Goal: Information Seeking & Learning: Learn about a topic

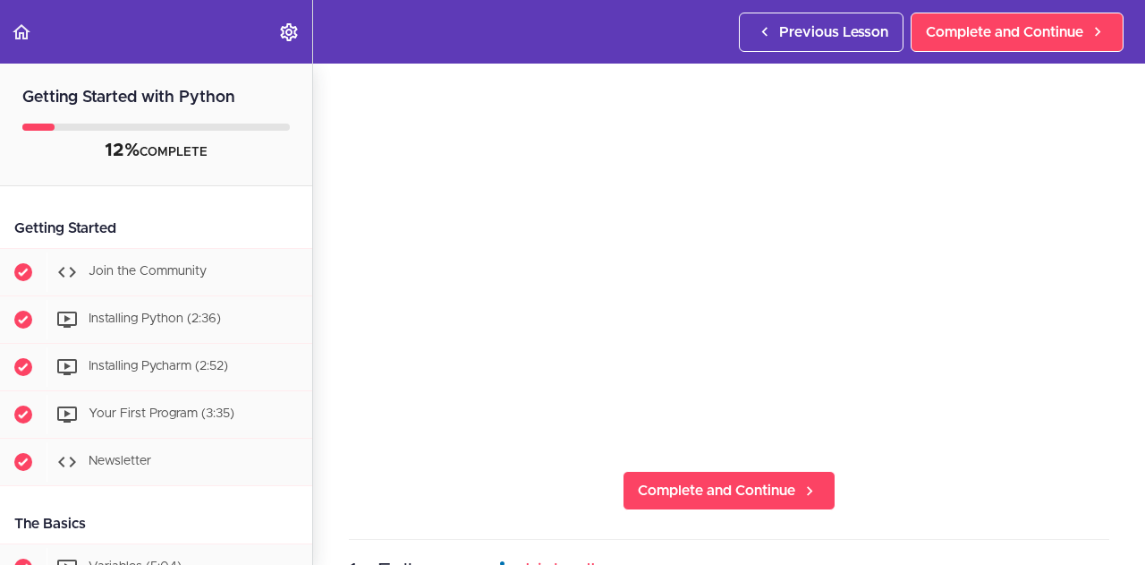
scroll to position [131, 0]
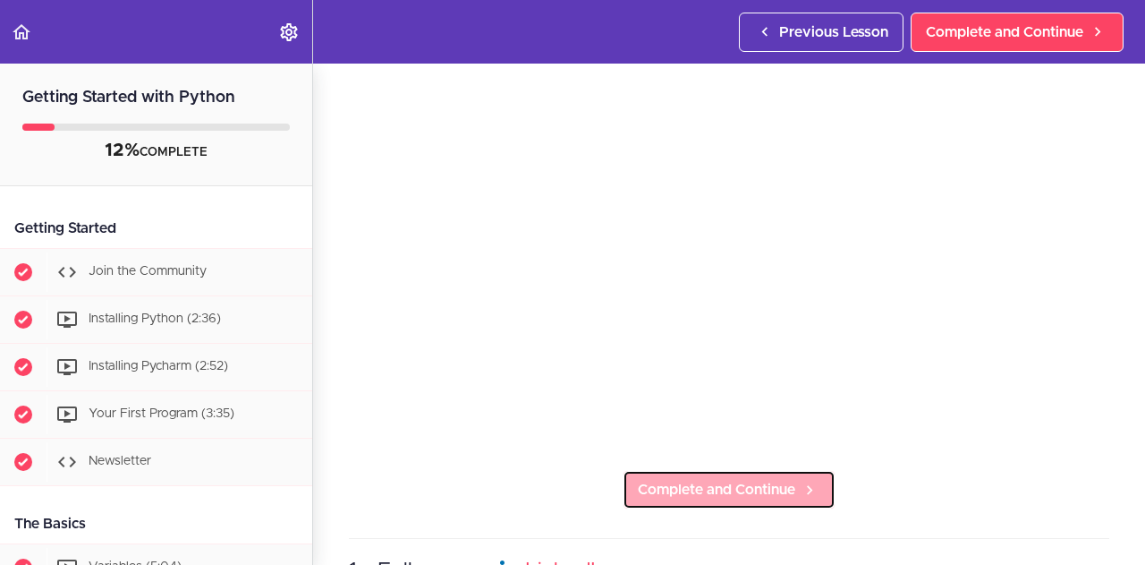
click at [754, 488] on span "Complete and Continue" at bounding box center [716, 489] width 157 height 21
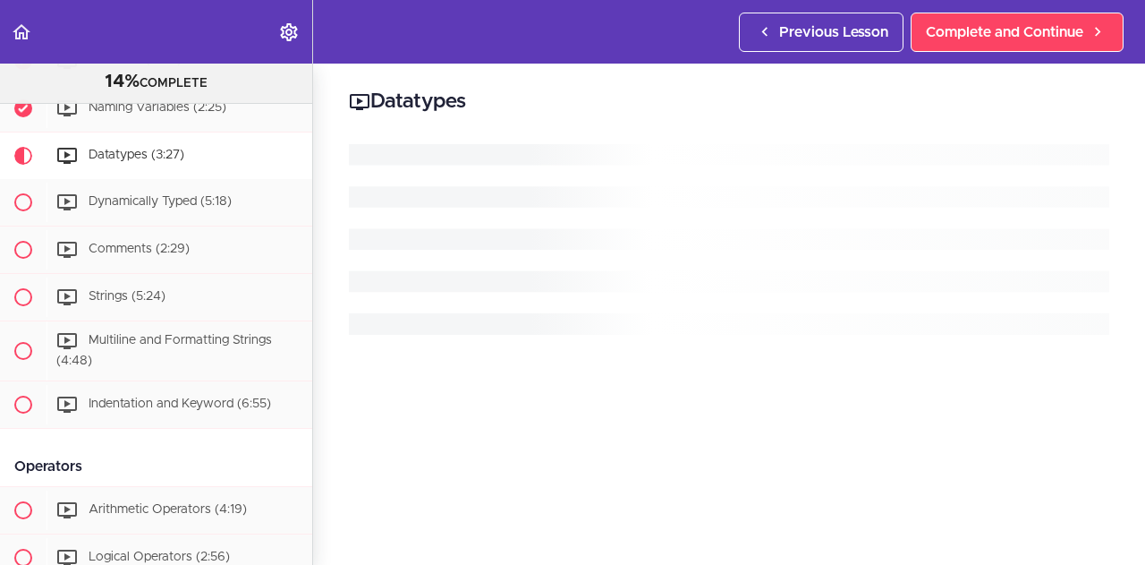
scroll to position [506, 0]
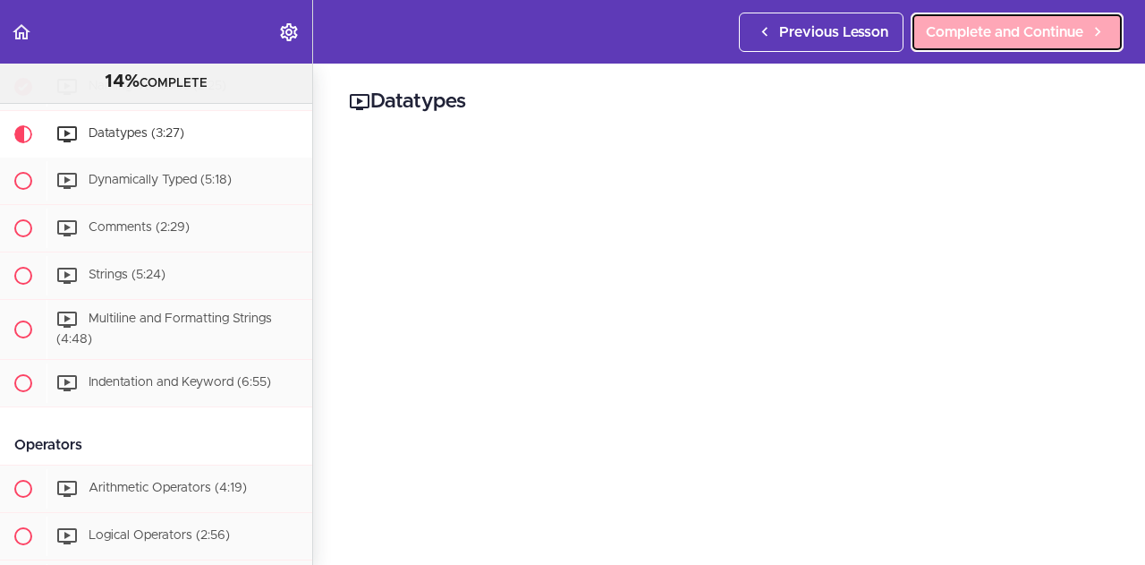
click at [1017, 38] on span "Complete and Continue" at bounding box center [1004, 31] width 157 height 21
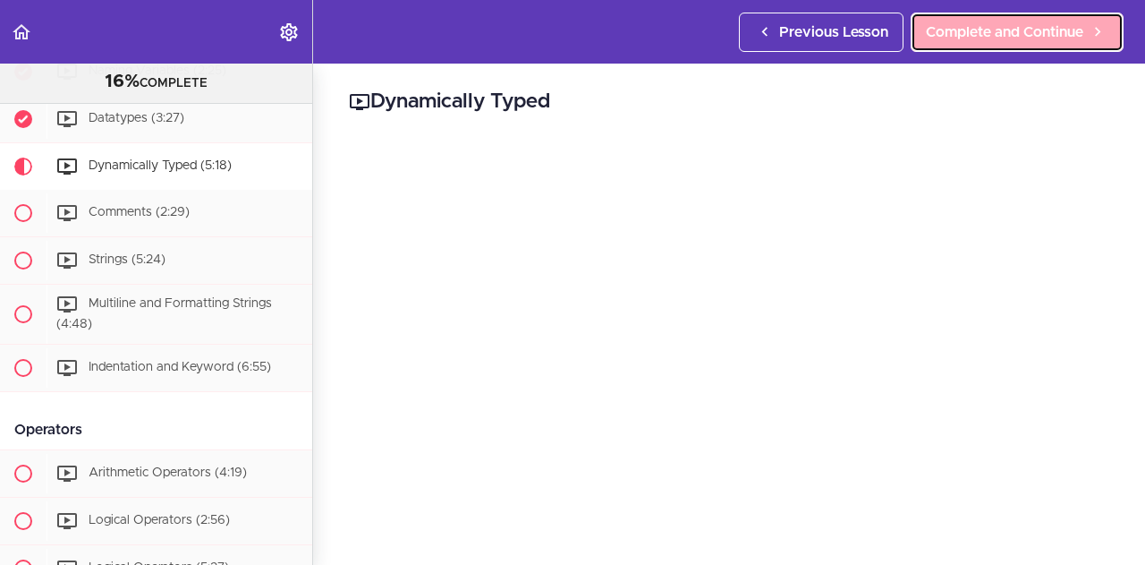
scroll to position [531, 0]
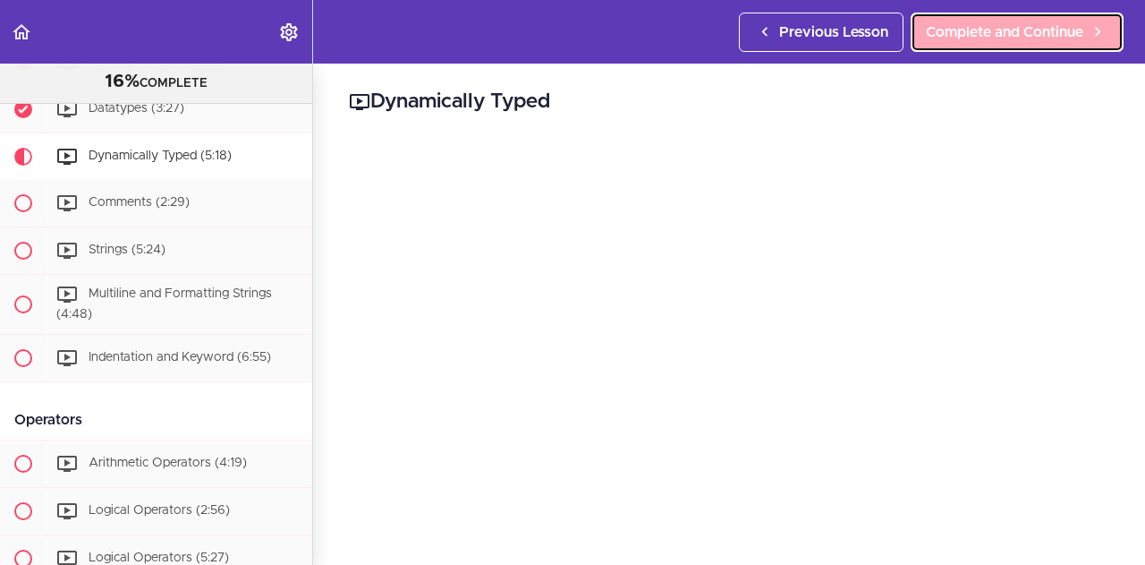
click at [975, 26] on span "Complete and Continue" at bounding box center [1004, 31] width 157 height 21
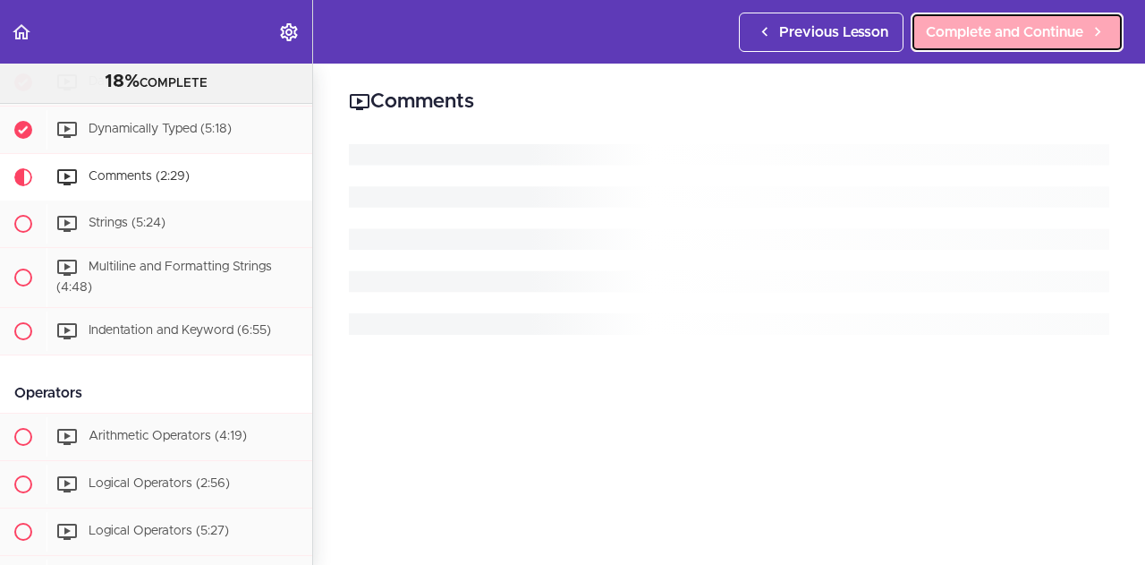
scroll to position [577, 0]
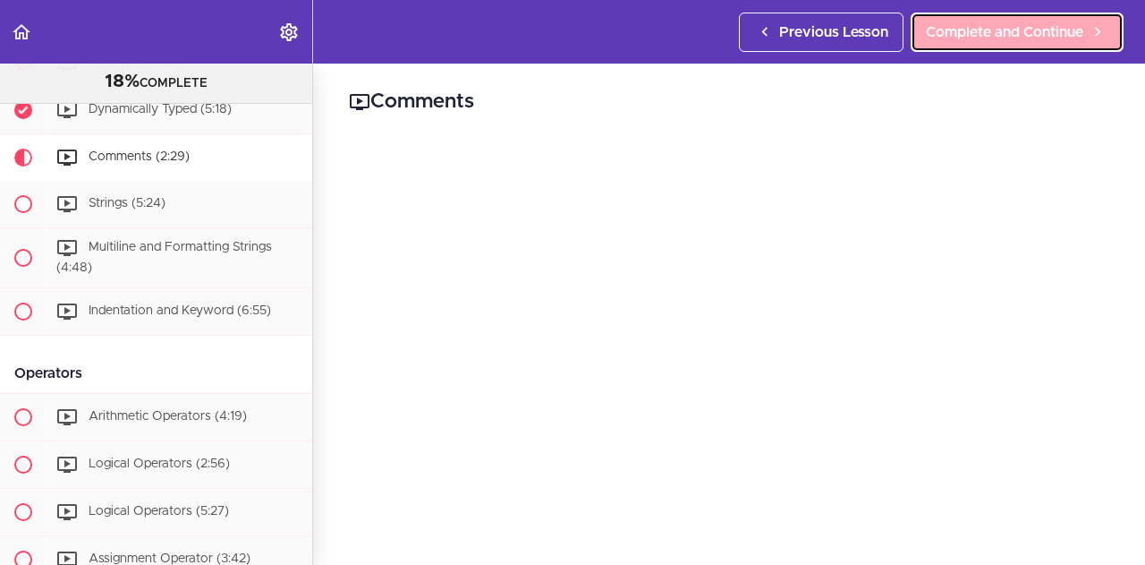
click at [967, 22] on span "Complete and Continue" at bounding box center [1004, 31] width 157 height 21
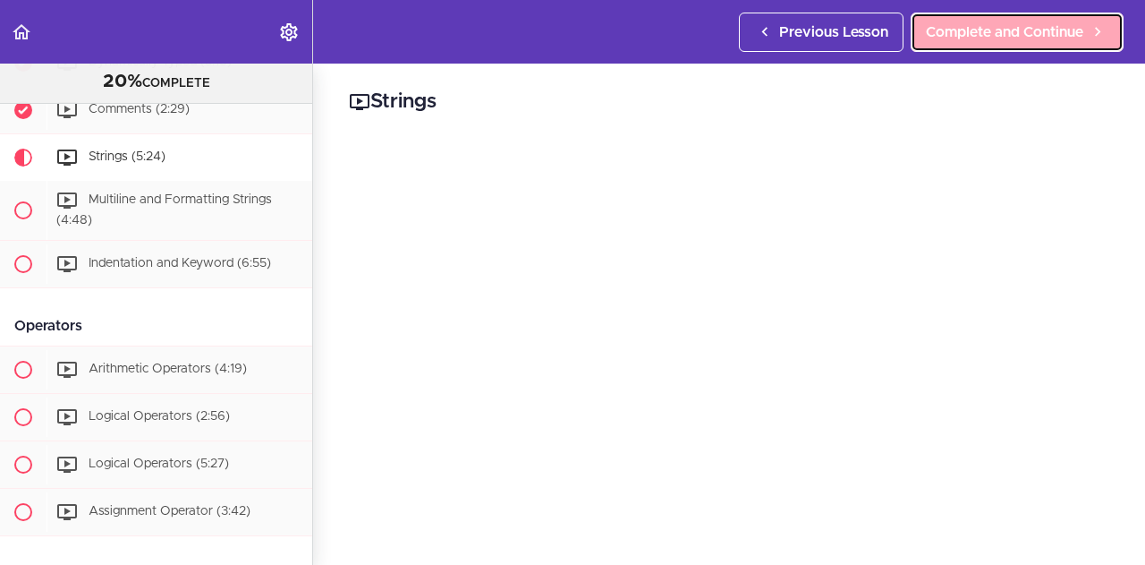
click at [944, 29] on span "Complete and Continue" at bounding box center [1004, 31] width 157 height 21
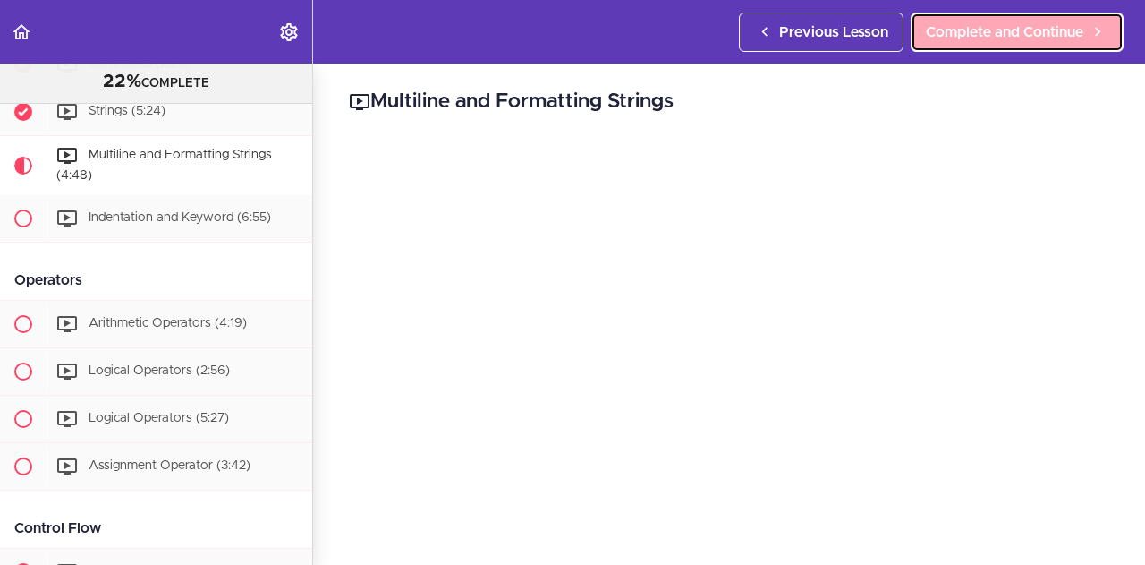
scroll to position [672, 0]
click at [994, 35] on span "Complete and Continue" at bounding box center [1004, 31] width 157 height 21
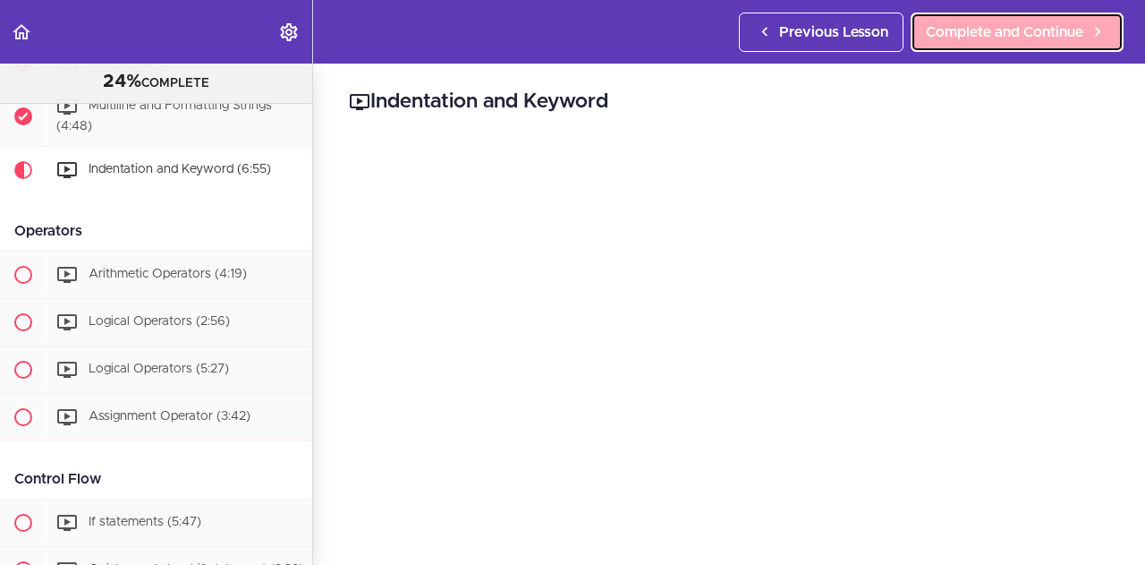
scroll to position [731, 0]
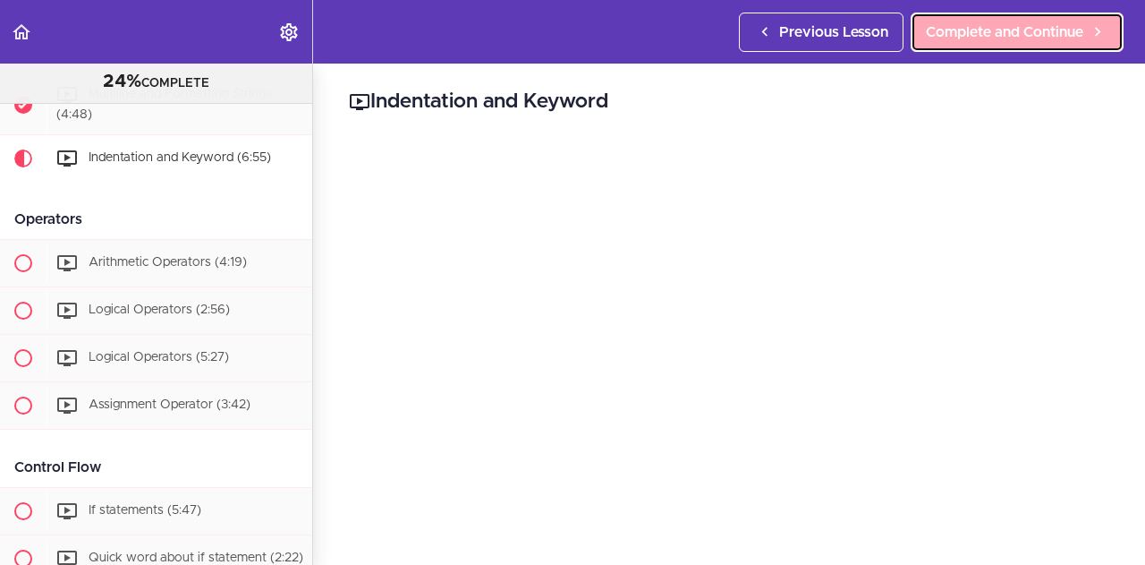
click at [1009, 29] on span "Complete and Continue" at bounding box center [1004, 31] width 157 height 21
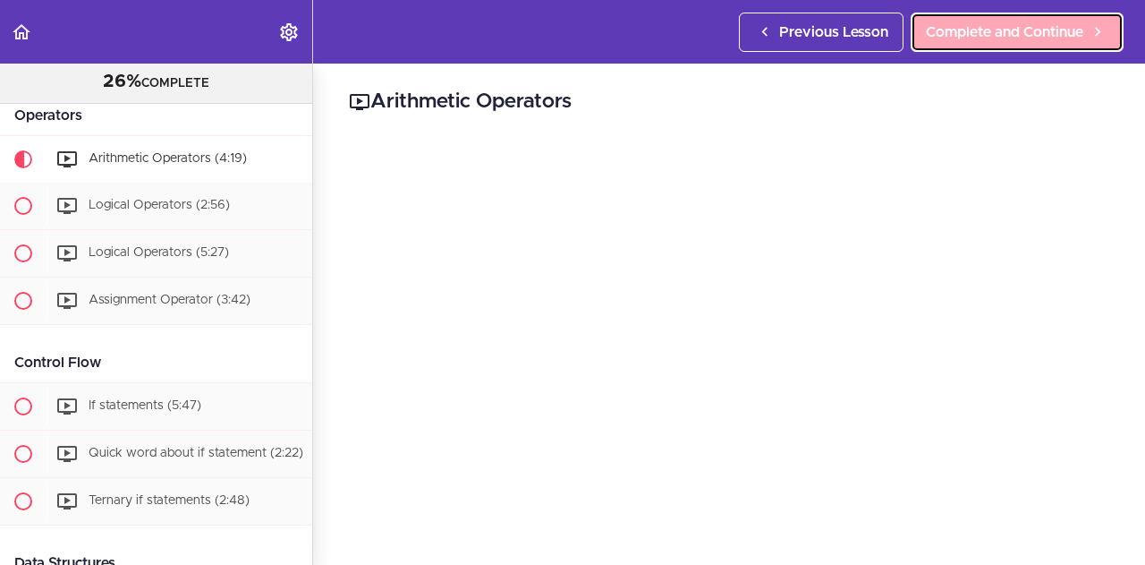
scroll to position [836, 0]
click at [982, 43] on link "Complete and Continue" at bounding box center [1017, 32] width 213 height 39
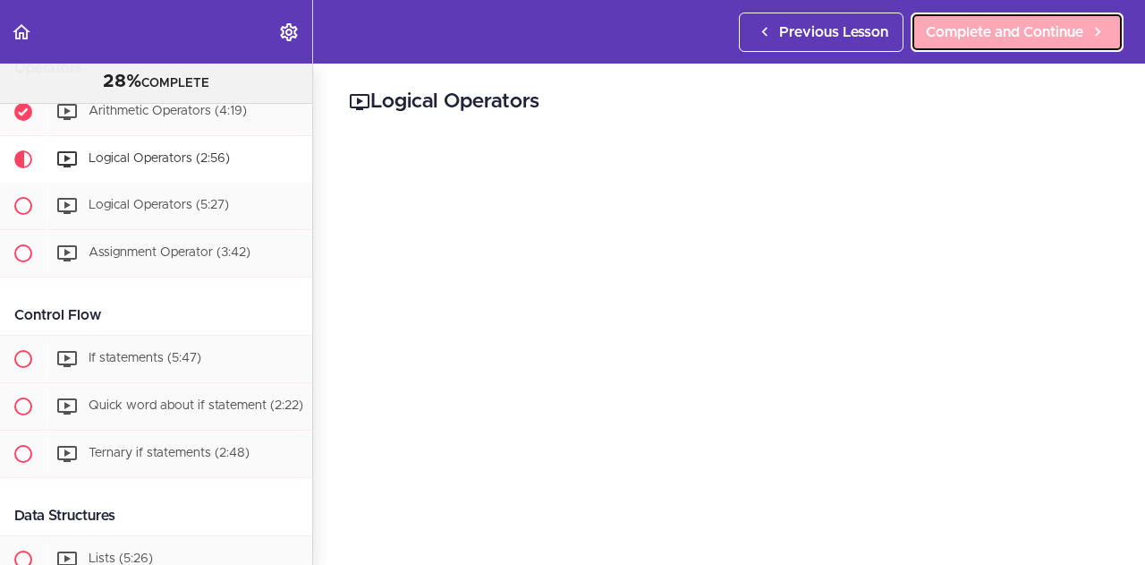
click at [947, 36] on span "Complete and Continue" at bounding box center [1004, 31] width 157 height 21
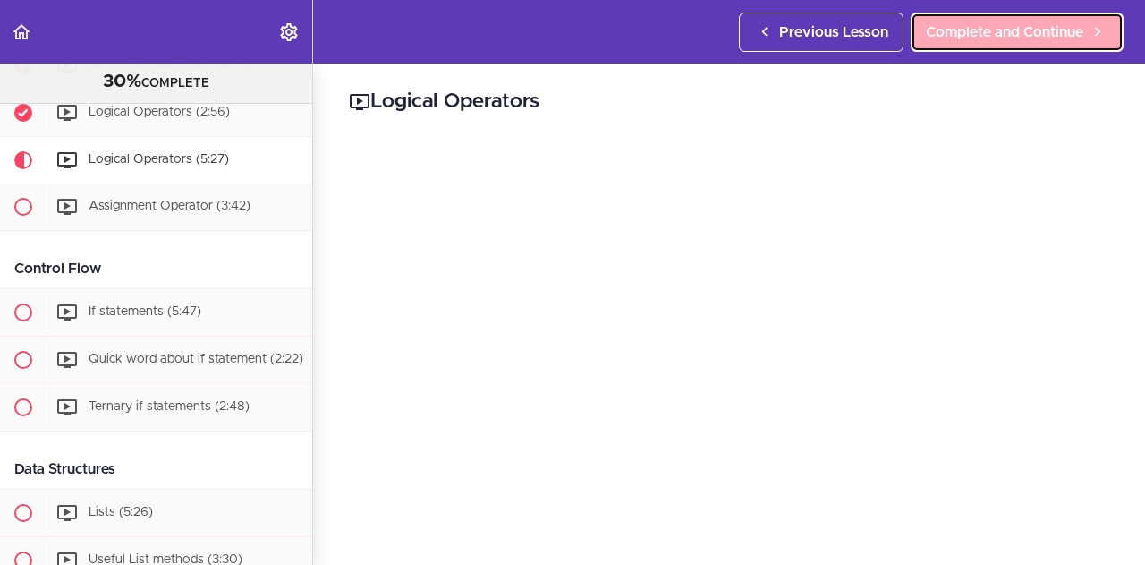
scroll to position [931, 0]
click at [988, 30] on span "Complete and Continue" at bounding box center [1004, 31] width 157 height 21
